Goal: Information Seeking & Learning: Learn about a topic

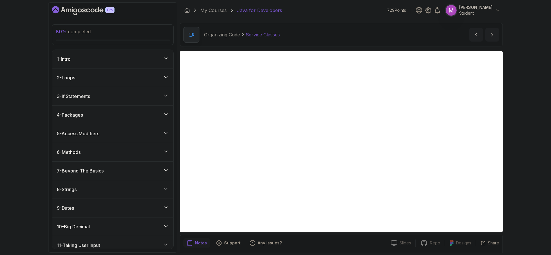
scroll to position [20, 0]
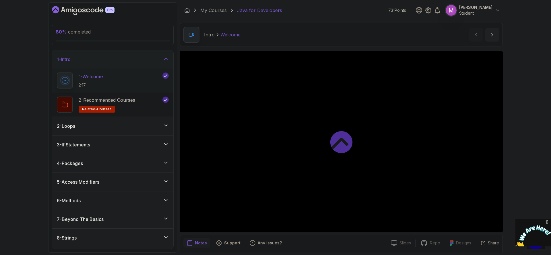
scroll to position [203, 0]
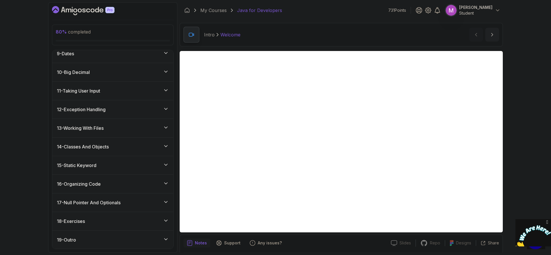
click at [147, 145] on div "14 - Classes And Objects" at bounding box center [113, 146] width 112 height 7
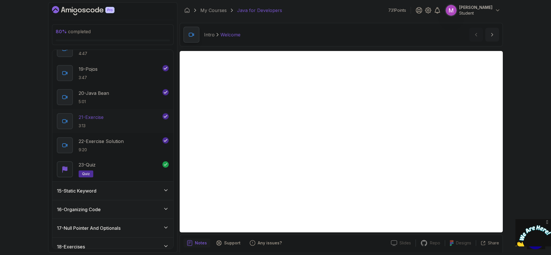
scroll to position [709, 0]
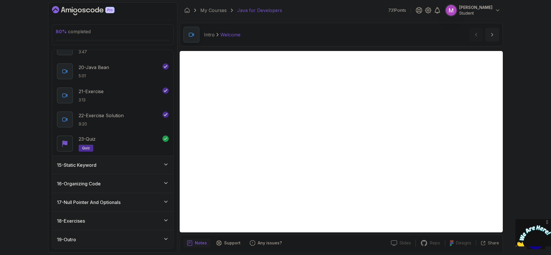
click at [145, 183] on div "16 - Organizing Code" at bounding box center [113, 183] width 112 height 7
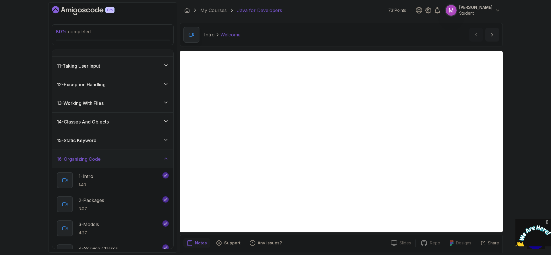
scroll to position [319, 0]
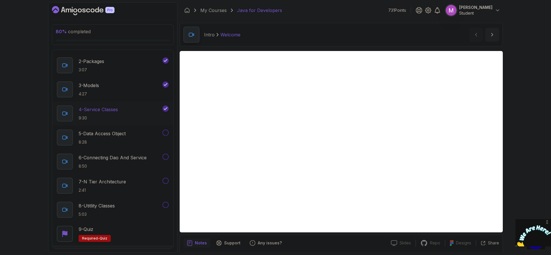
click at [118, 120] on p "9:30" at bounding box center [98, 118] width 39 height 6
click at [133, 140] on div "5 - Data Access Object 8:28" at bounding box center [109, 138] width 104 height 16
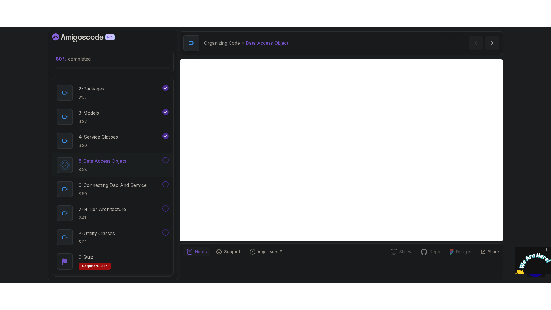
scroll to position [20, 0]
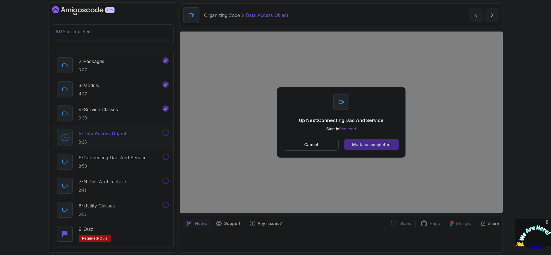
click at [370, 143] on div "Mark as completed" at bounding box center [371, 145] width 38 height 6
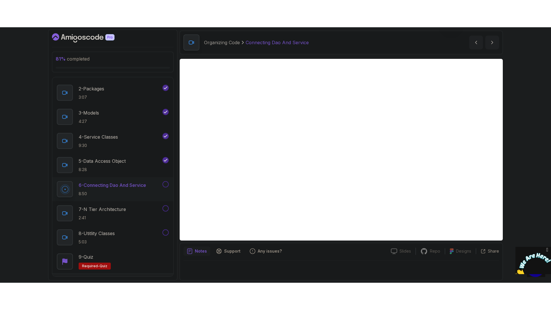
scroll to position [20, 0]
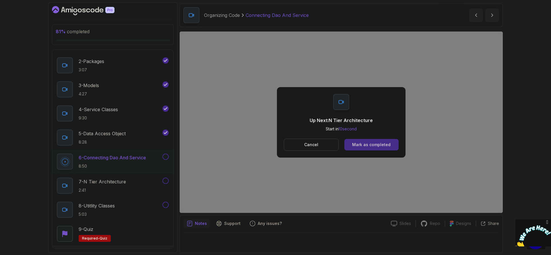
click at [391, 143] on button "Mark as completed" at bounding box center [371, 144] width 54 height 11
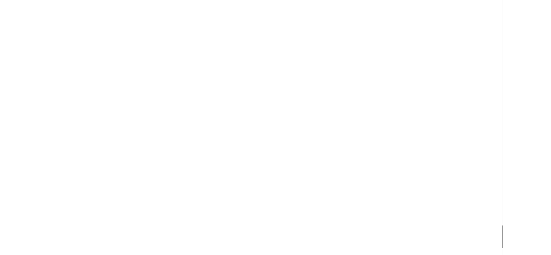
scroll to position [319, 0]
